Goal: Transaction & Acquisition: Obtain resource

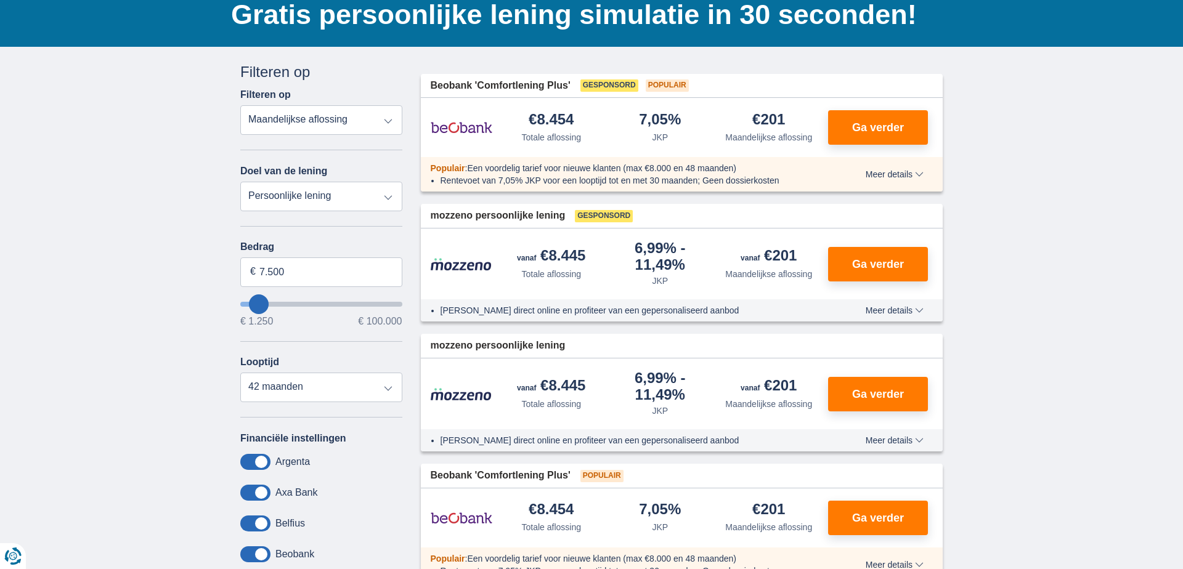
scroll to position [121, 0]
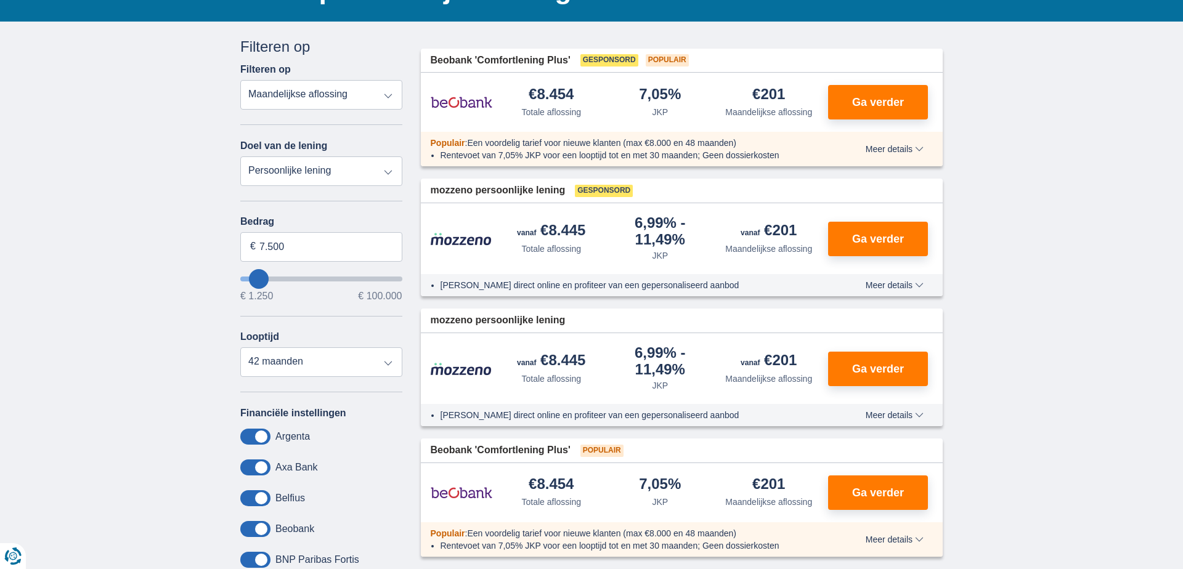
click at [388, 171] on select "Persoonlijke lening Auto Moto / fiets Mobilhome / caravan Renovatie Energie Sch…" at bounding box center [321, 171] width 162 height 30
select select "vehicleLoan"
click at [240, 156] on select "Persoonlijke lening Auto Moto / fiets Mobilhome / caravan Renovatie Energie Sch…" at bounding box center [321, 171] width 162 height 30
select select "3-4"
type input "15.000"
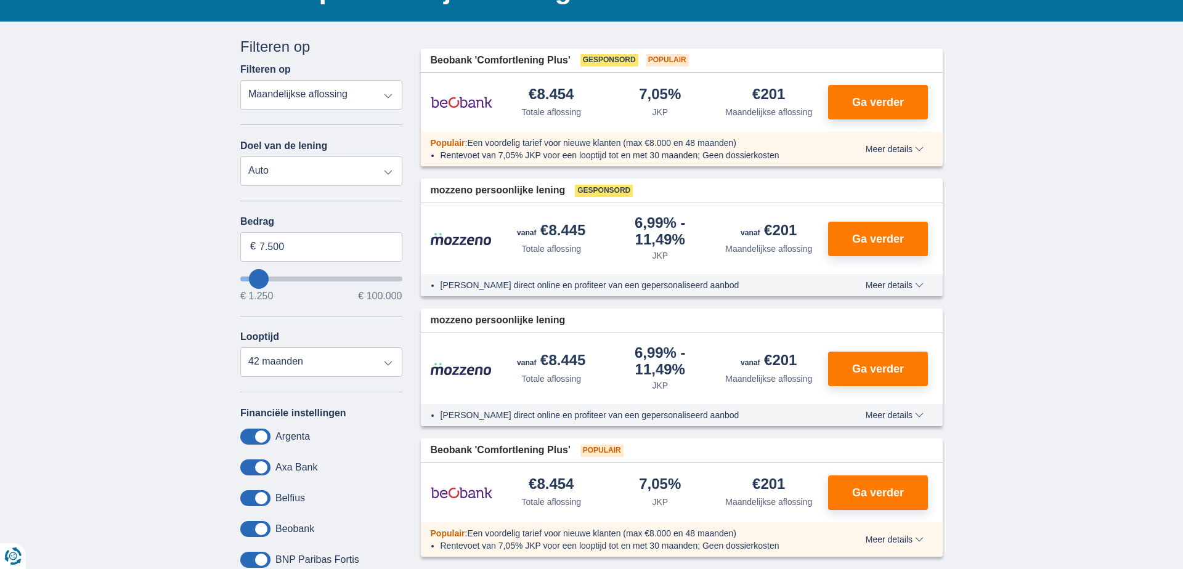
type input "15250"
select select "60"
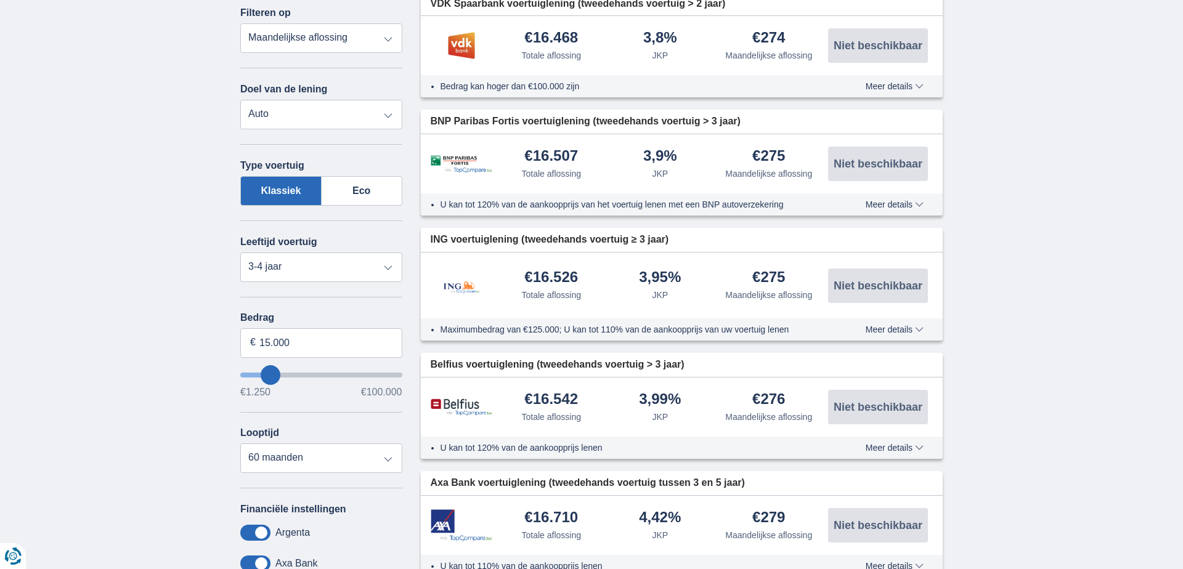
scroll to position [179, 0]
click at [387, 268] on select "Nieuw 0-1 jaar 1-2 jaar 2-3 jaar 3-4 jaar 4-5 jaar 5+ jaar" at bounding box center [321, 266] width 162 height 30
select select "5+"
click at [240, 251] on select "Nieuw 0-1 jaar 1-2 jaar 2-3 jaar 3-4 jaar 4-5 jaar 5+ jaar" at bounding box center [321, 266] width 162 height 30
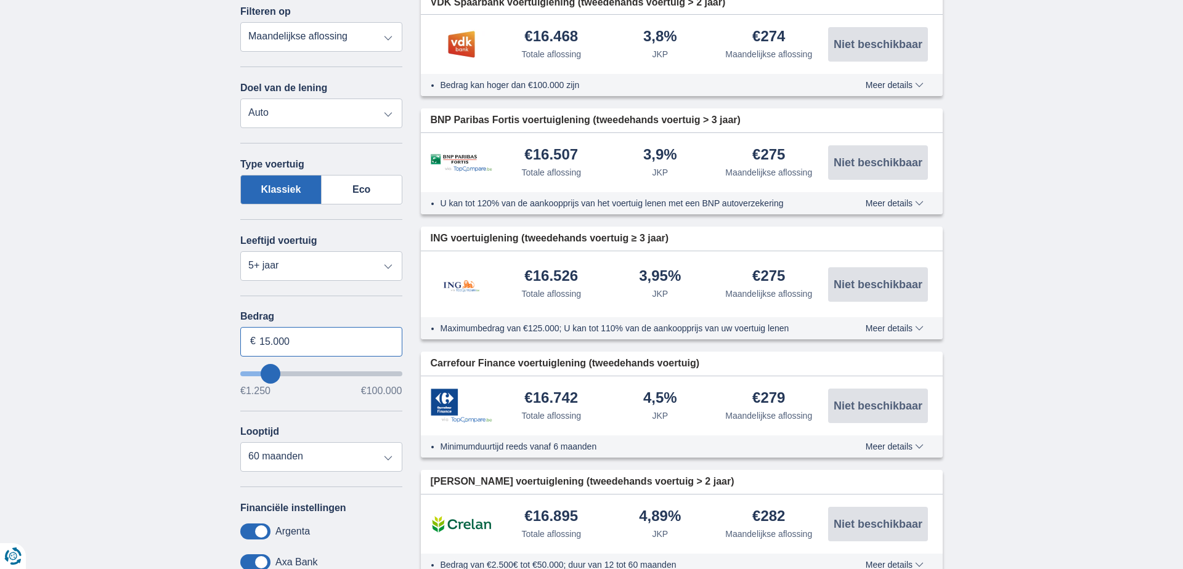
click at [299, 343] on input "15.000" at bounding box center [321, 342] width 162 height 30
type input "1"
type input "7.500"
type input "7250"
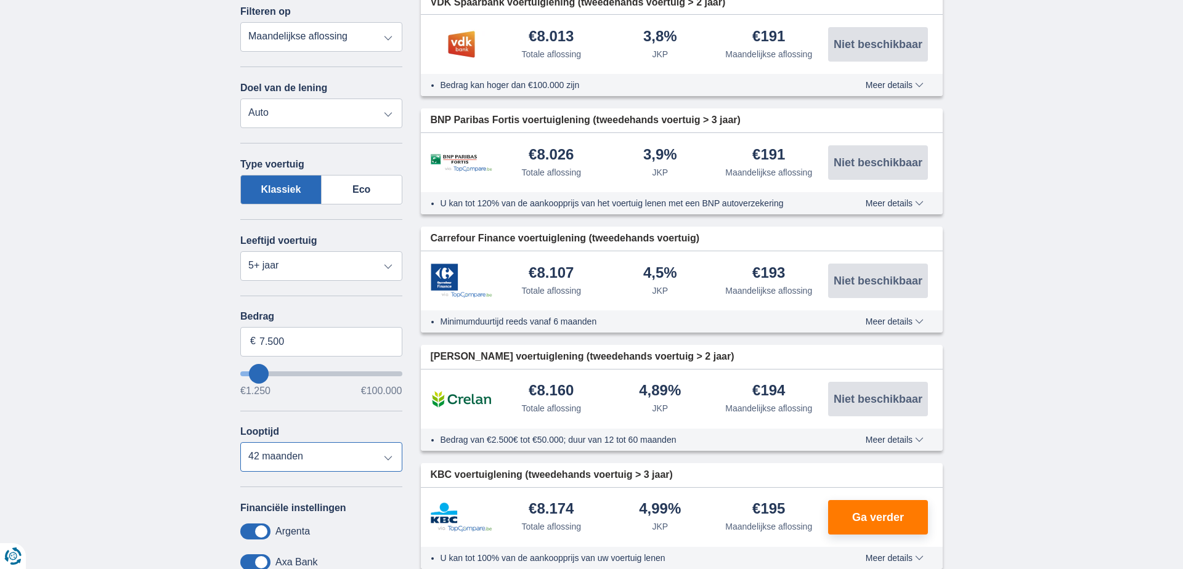
select select "24"
click at [240, 443] on select "12 maanden 18 maanden 24 maanden 30 maanden 36 maanden 42 maanden" at bounding box center [321, 457] width 162 height 30
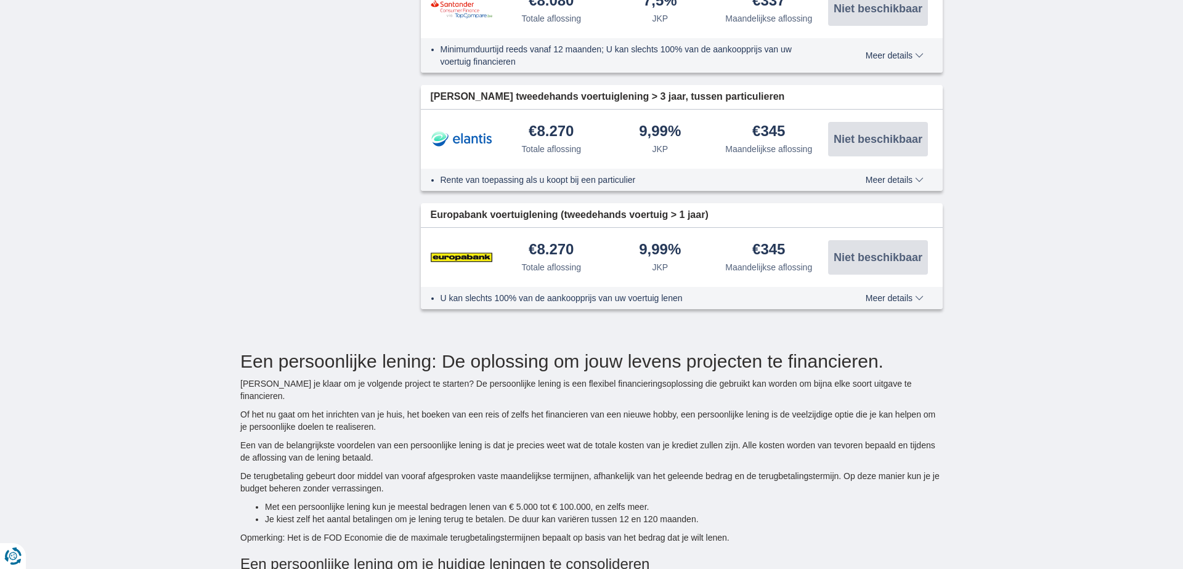
scroll to position [1352, 0]
